Goal: Transaction & Acquisition: Purchase product/service

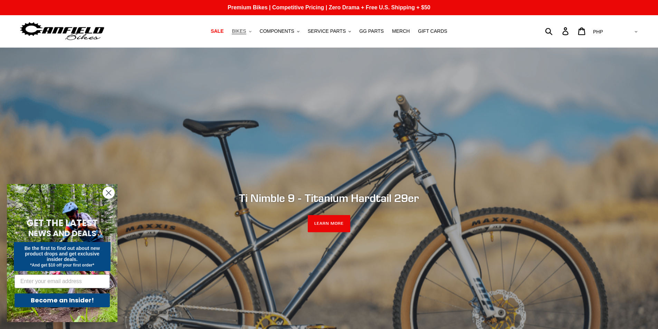
click at [246, 30] on span "BIKES" at bounding box center [239, 31] width 14 height 6
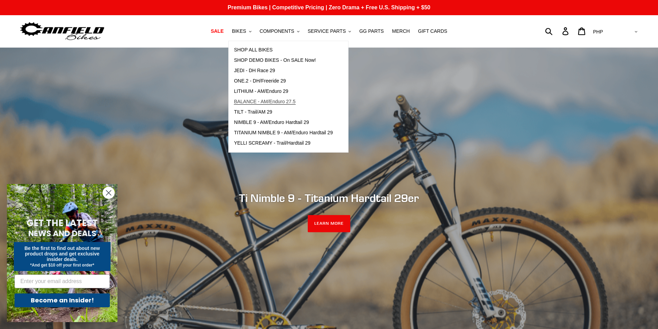
click at [286, 103] on span "BALANCE - AM/Enduro 27.5" at bounding box center [264, 102] width 61 height 6
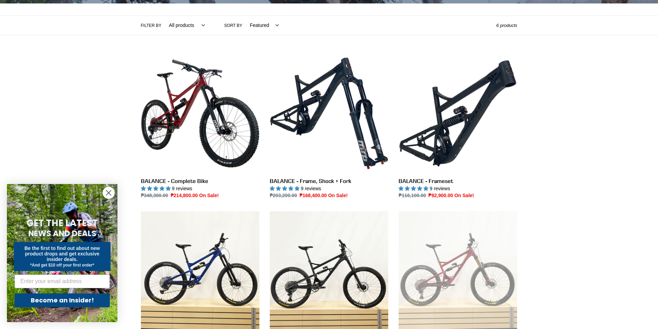
scroll to position [154, 0]
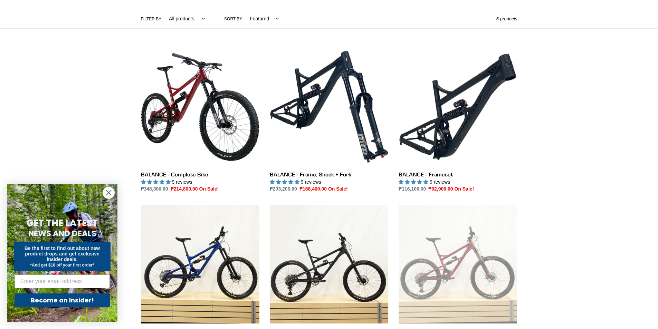
click at [107, 192] on circle "Close dialog" at bounding box center [108, 192] width 11 height 11
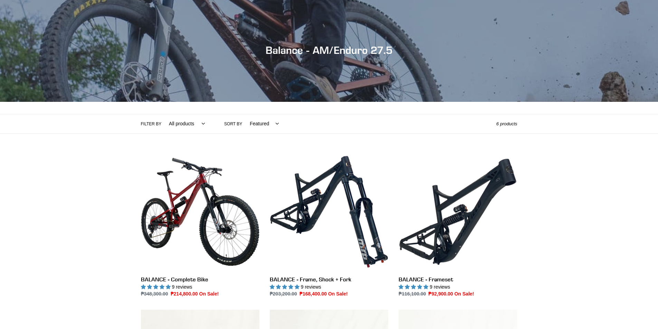
scroll to position [27, 0]
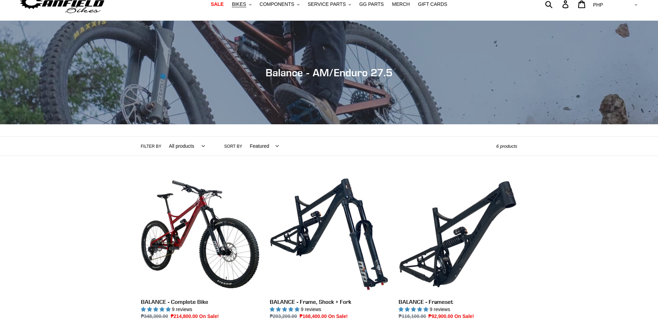
click at [271, 147] on select "Featured Best selling Alphabetically, A-Z Alphabetically, Z-A Price, low to hig…" at bounding box center [263, 146] width 38 height 19
drag, startPoint x: 206, startPoint y: 164, endPoint x: 208, endPoint y: 154, distance: 10.2
click at [207, 164] on div "Collection: Balance - AM/Enduro 27.5 Filter by All products 275 balance BFCM23 …" at bounding box center [329, 253] width 658 height 465
click at [199, 147] on select "All products 275 balance BFCM23 BFCM24 CBF DEMO BIKE [GEOGRAPHIC_DATA] Full Sus…" at bounding box center [185, 146] width 45 height 19
click at [231, 173] on div "Collection: Balance - AM/Enduro 27.5 Filter by All products 275 balance BFCM23 …" at bounding box center [329, 253] width 658 height 465
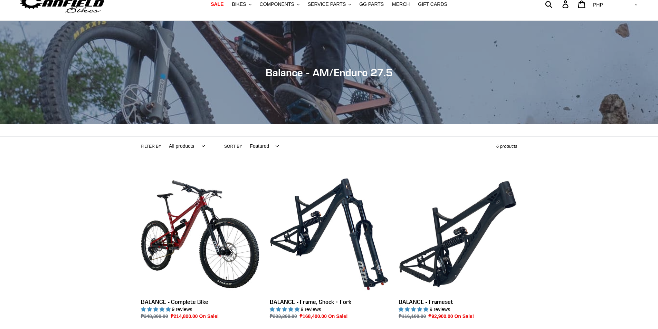
scroll to position [0, 0]
